Goal: Register for event/course

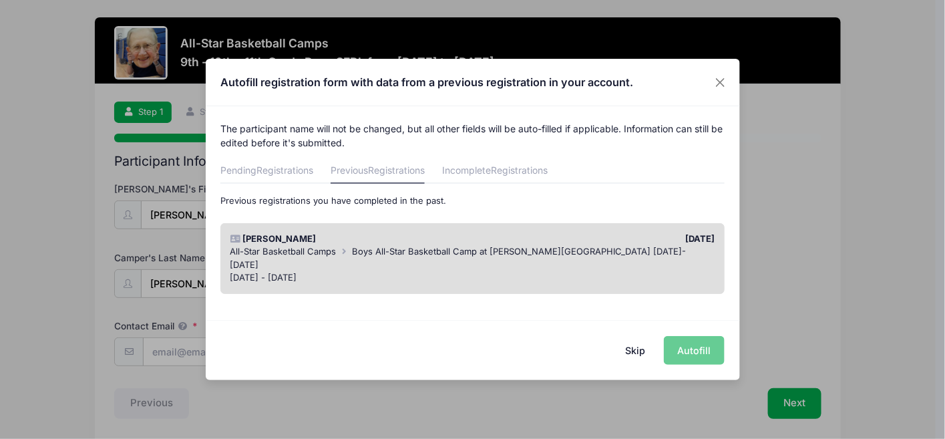
click at [653, 248] on div "All-Star Basketball Camps Boys All-Star Basketball Camp at [PERSON_NAME][GEOGRA…" at bounding box center [473, 258] width 486 height 26
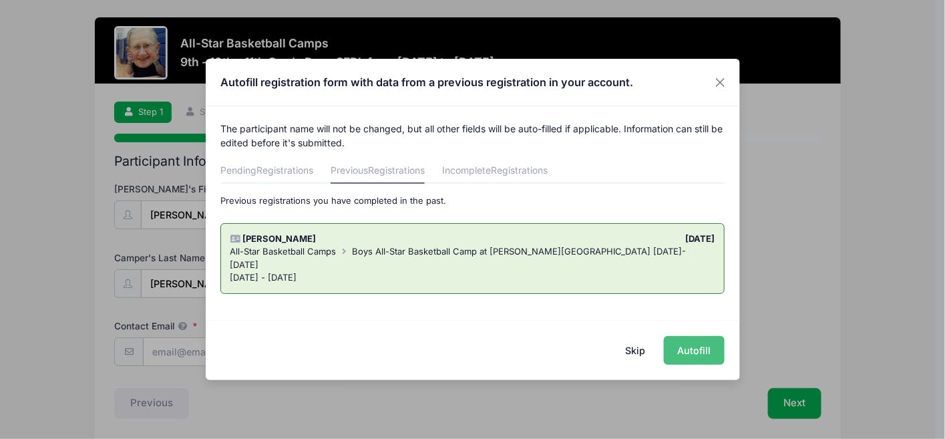
click at [699, 345] on button "Autofill" at bounding box center [694, 350] width 61 height 29
type input "[EMAIL_ADDRESS][DOMAIN_NAME]"
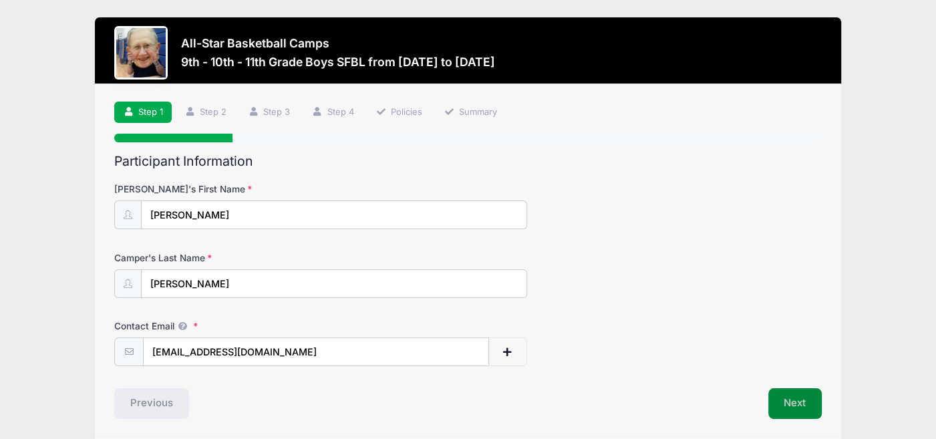
click at [799, 398] on button "Next" at bounding box center [795, 403] width 54 height 31
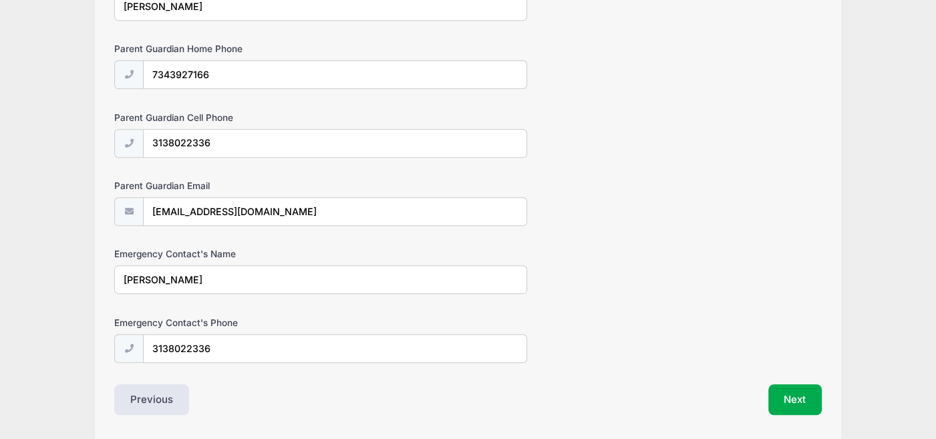
scroll to position [796, 0]
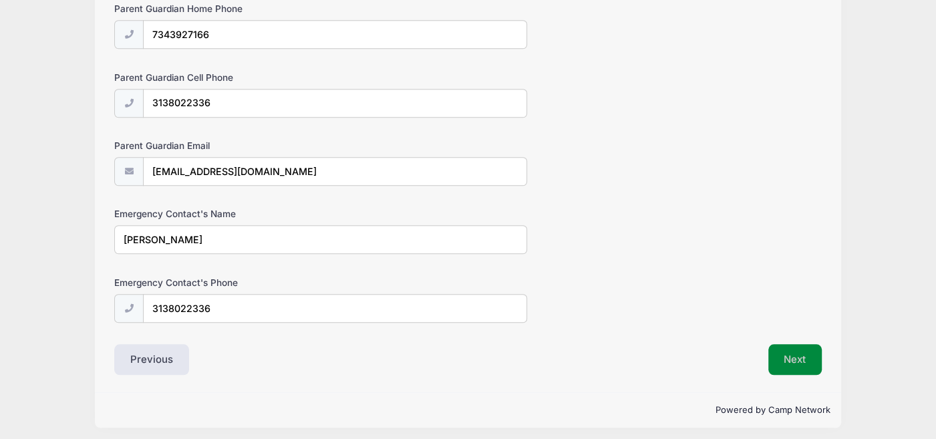
click at [779, 352] on button "Next" at bounding box center [795, 359] width 54 height 31
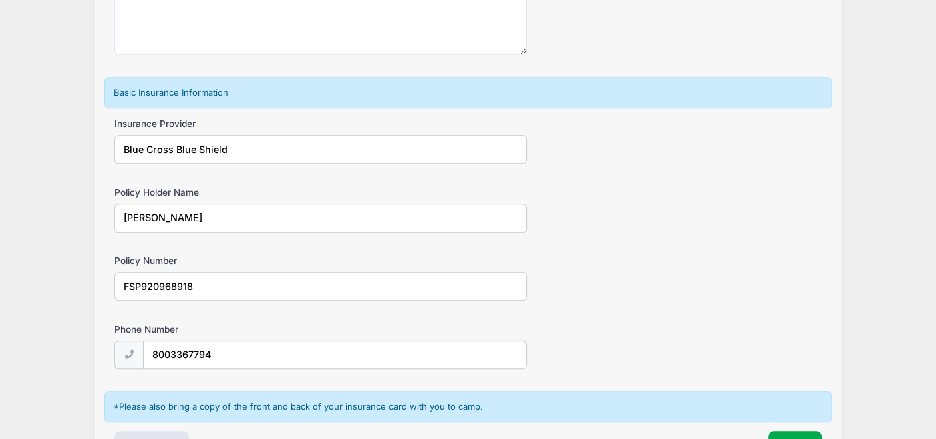
scroll to position [862, 0]
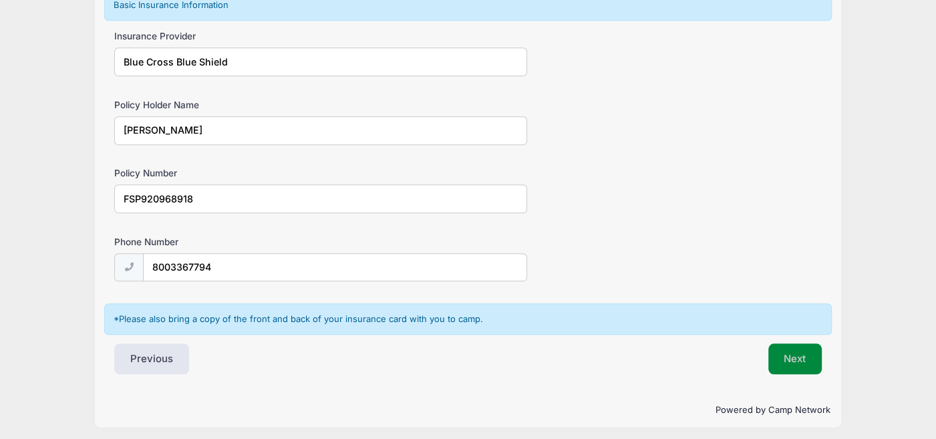
click at [809, 356] on button "Next" at bounding box center [795, 358] width 54 height 31
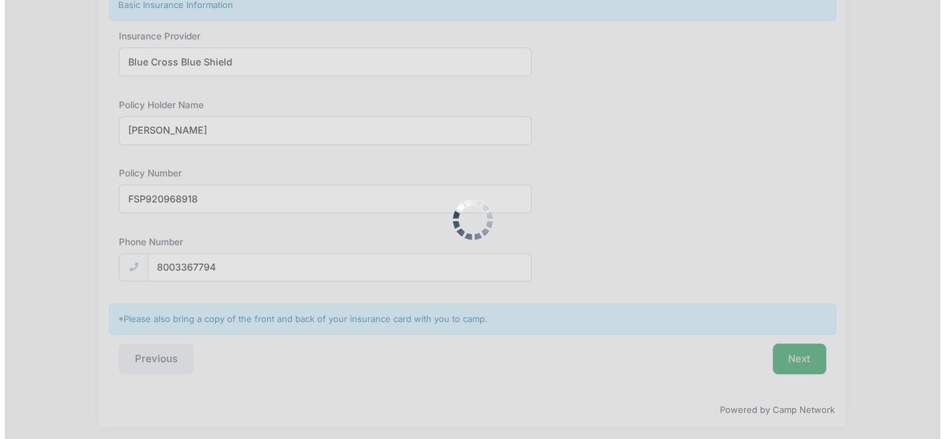
scroll to position [0, 0]
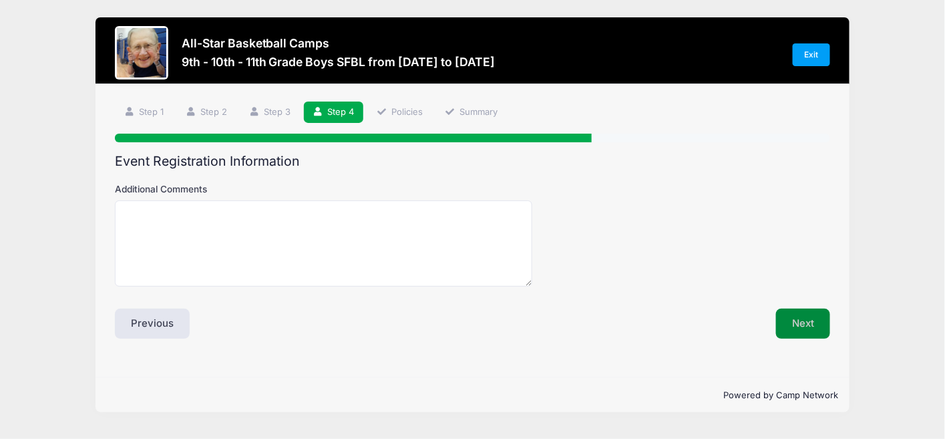
click at [802, 323] on button "Next" at bounding box center [803, 324] width 54 height 31
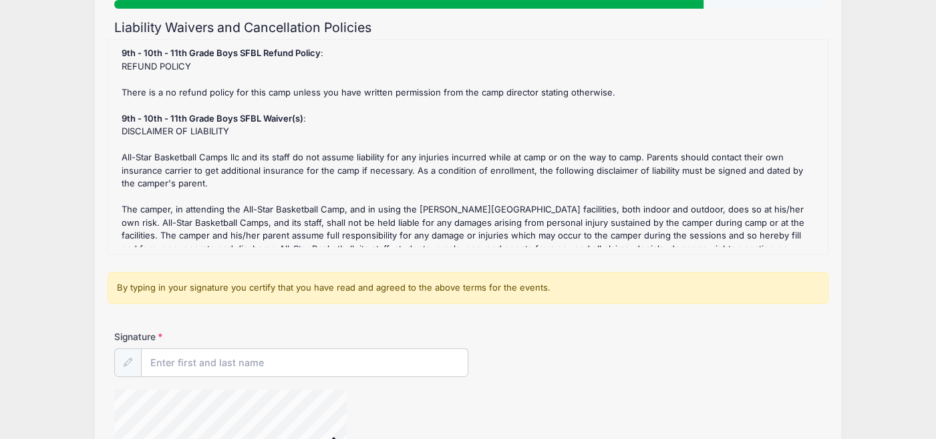
scroll to position [187, 0]
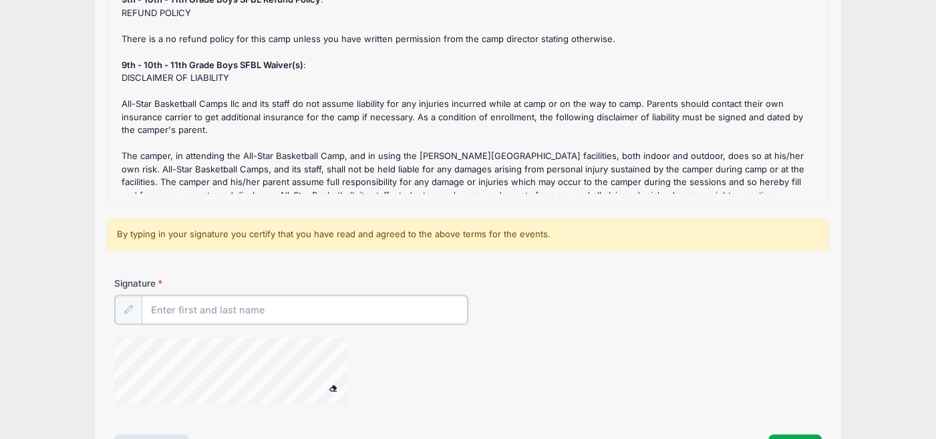
click at [162, 305] on input "Signature" at bounding box center [305, 309] width 326 height 29
type input "[PERSON_NAME]"
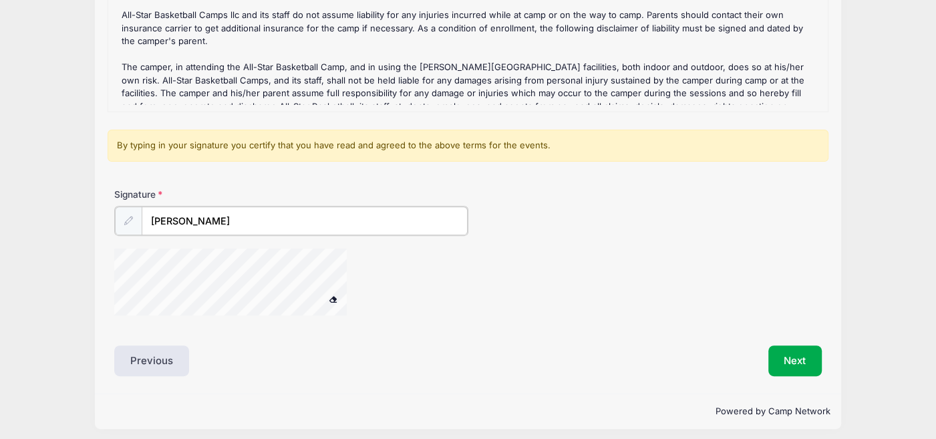
scroll to position [281, 0]
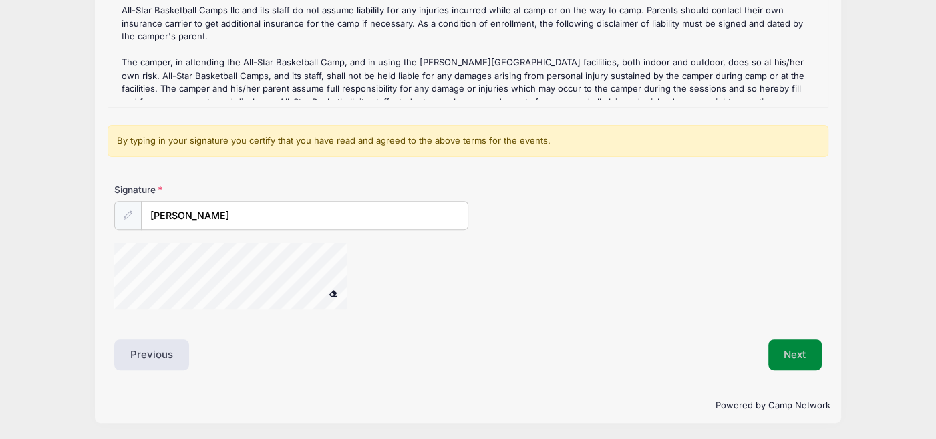
click at [804, 351] on button "Next" at bounding box center [795, 354] width 54 height 31
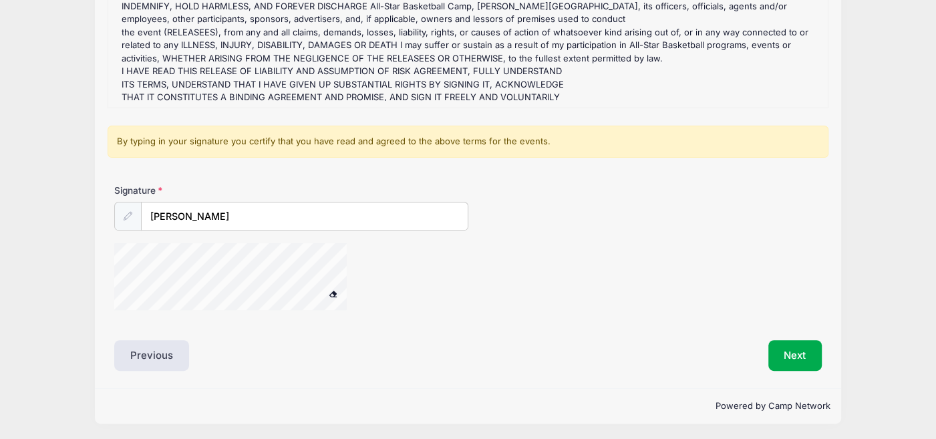
scroll to position [346, 0]
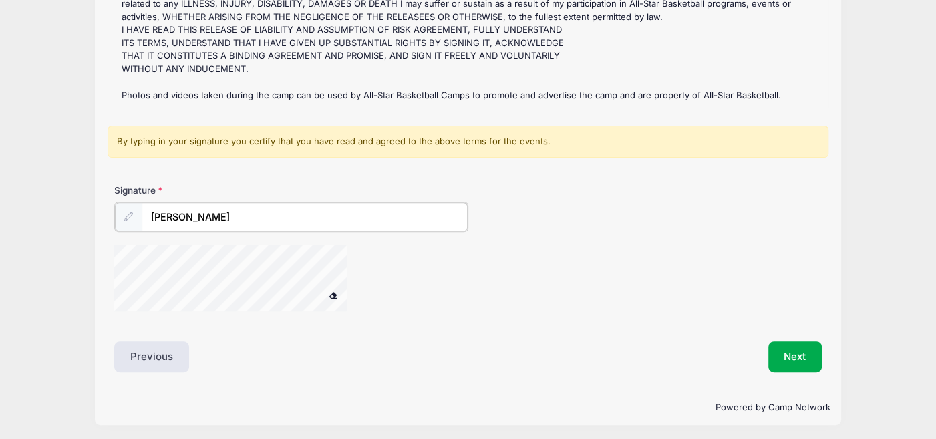
click at [268, 216] on input "[PERSON_NAME]" at bounding box center [305, 216] width 326 height 29
click at [415, 333] on div "Liability Waivers and Cancellation Policies 9th - 10th - 11th Grade Boys SFBL R…" at bounding box center [467, 122] width 707 height 497
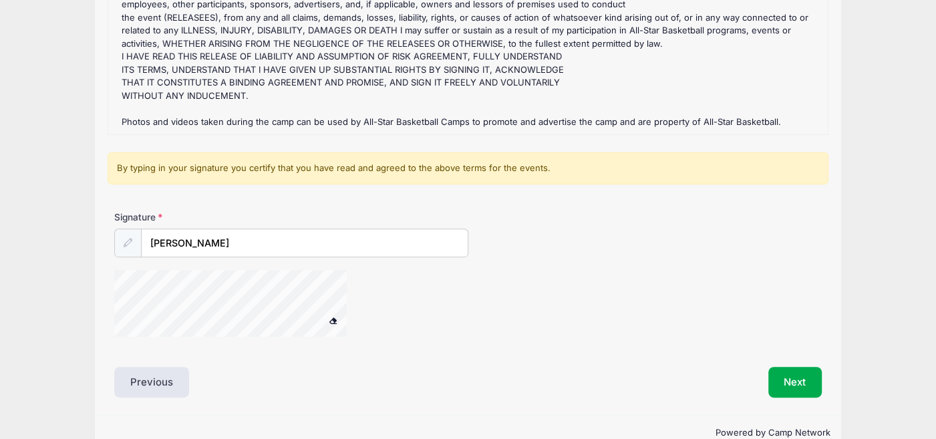
scroll to position [250, 0]
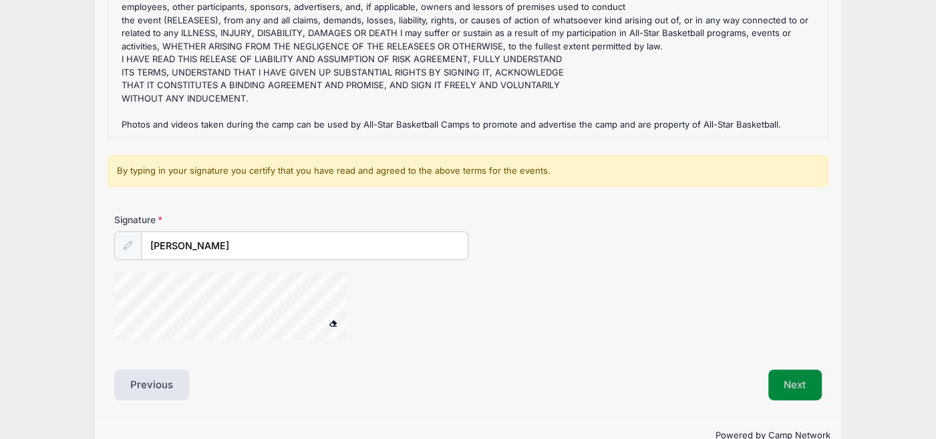
click at [793, 381] on button "Next" at bounding box center [795, 384] width 54 height 31
click at [321, 316] on div at bounding box center [247, 307] width 267 height 71
click at [773, 375] on button "Next" at bounding box center [795, 384] width 54 height 31
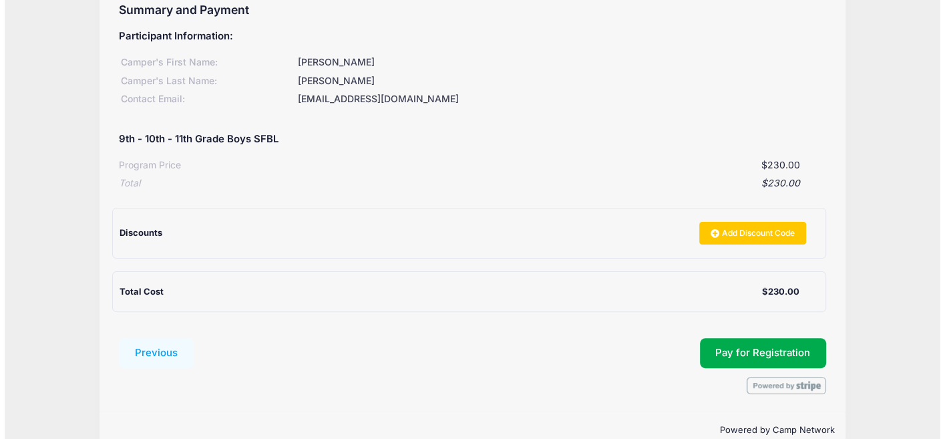
scroll to position [175, 0]
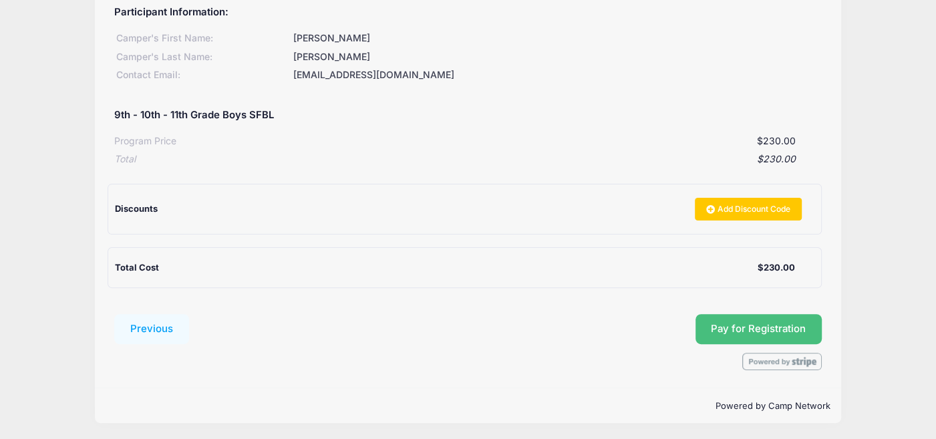
click at [761, 329] on span "Pay for Registration" at bounding box center [758, 329] width 95 height 12
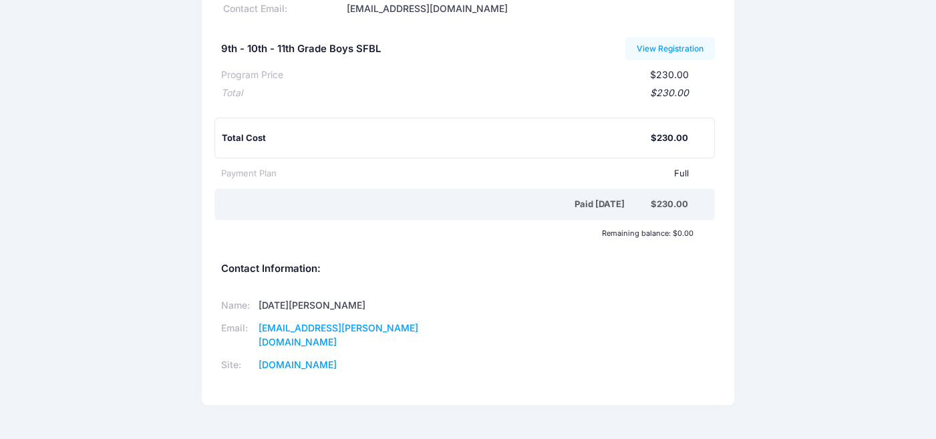
scroll to position [150, 0]
